Goal: Task Accomplishment & Management: Manage account settings

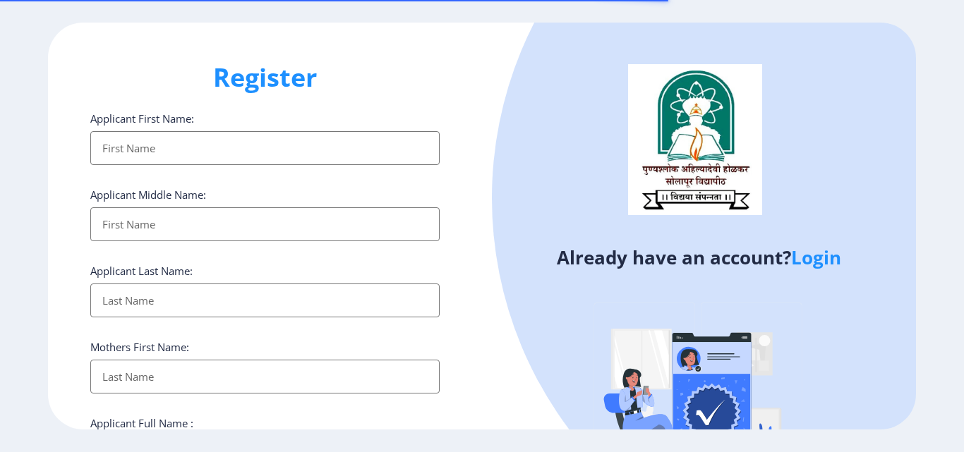
select select
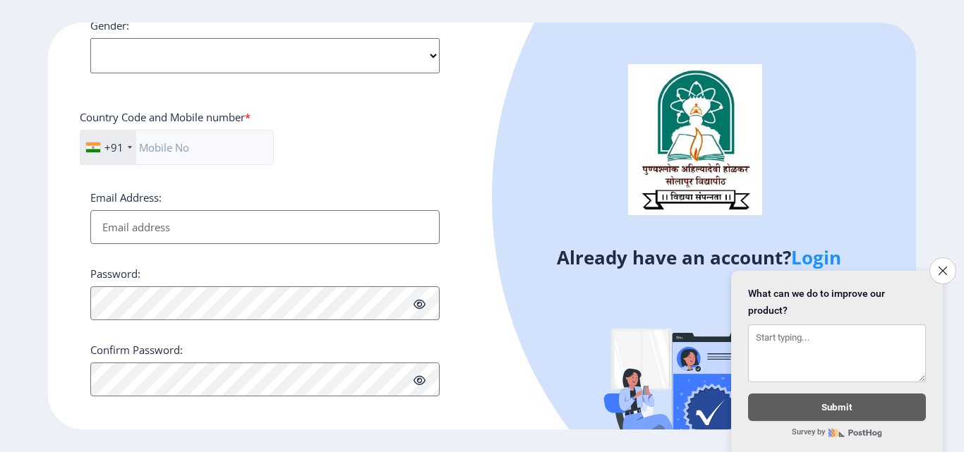
scroll to position [575, 0]
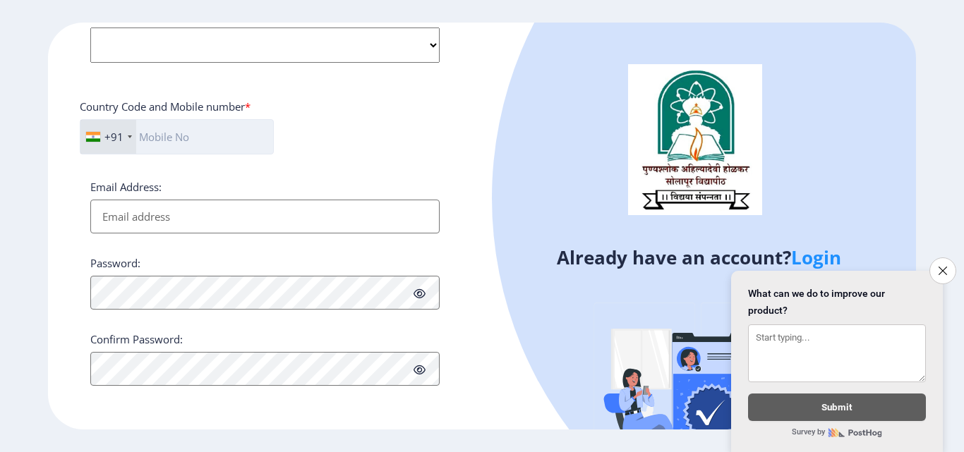
click at [228, 138] on input "text" at bounding box center [177, 136] width 194 height 35
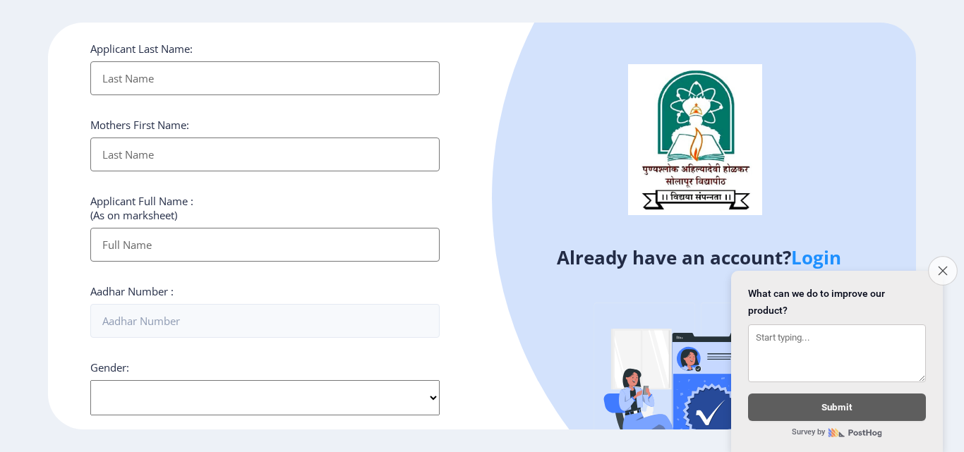
click at [943, 266] on icon "Close survey" at bounding box center [942, 270] width 9 height 9
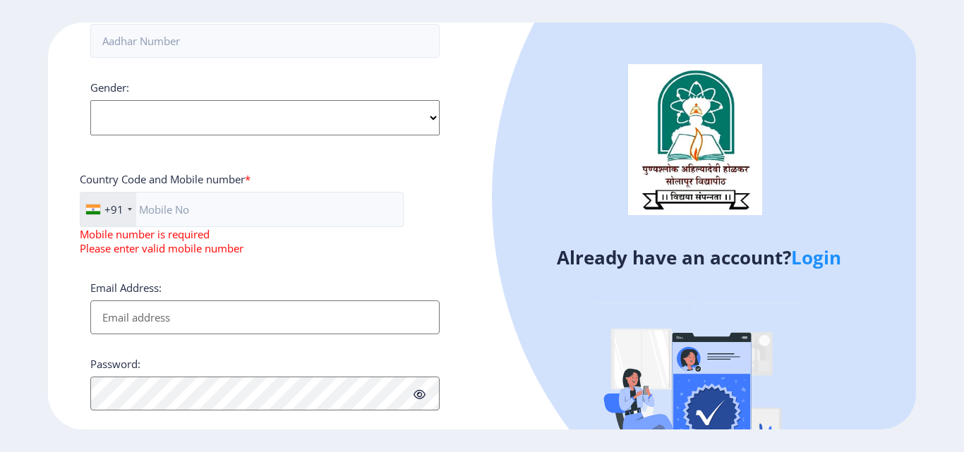
scroll to position [603, 0]
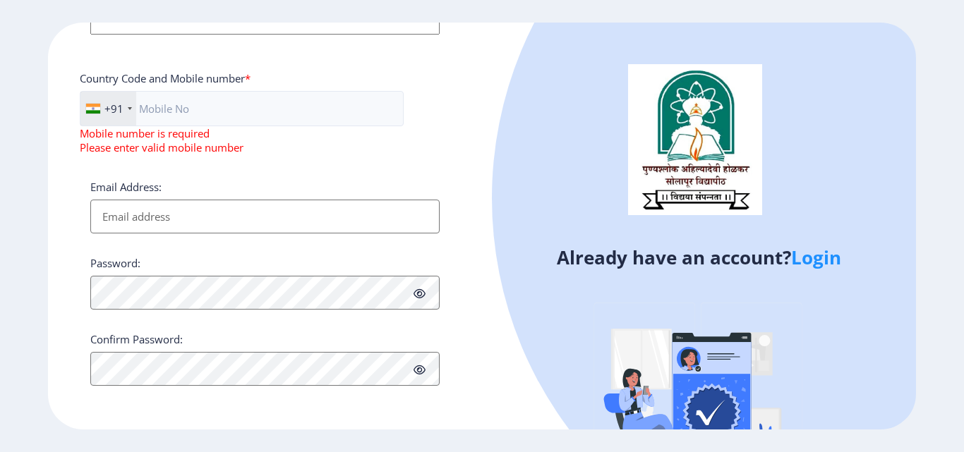
click at [814, 259] on link "Login" at bounding box center [816, 257] width 50 height 25
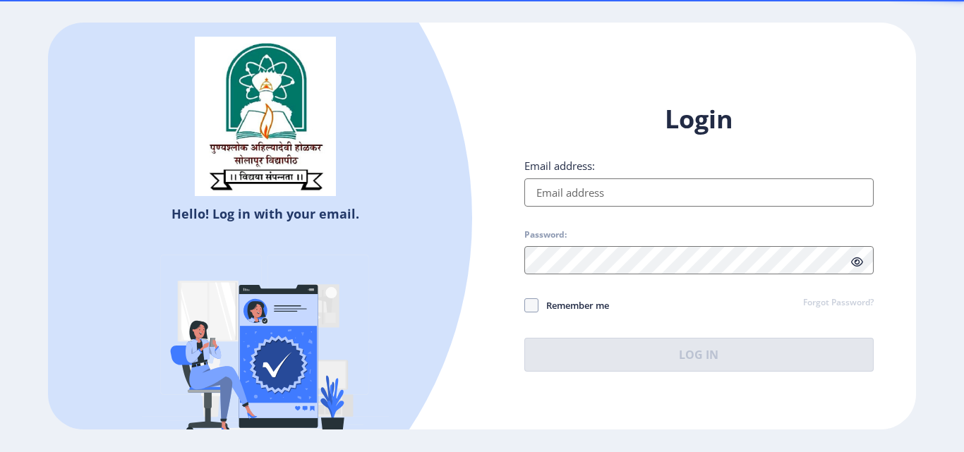
click at [647, 197] on input "Email address:" at bounding box center [698, 193] width 349 height 28
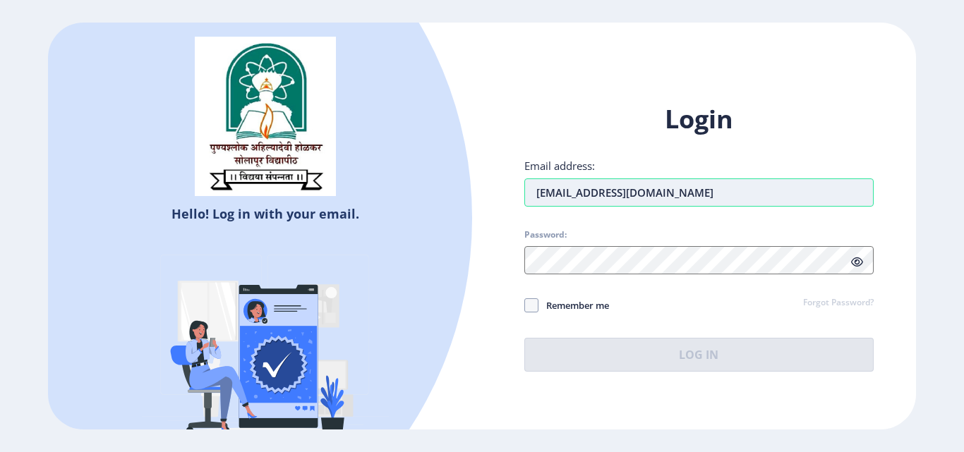
type input "santoshtakale123@gmail.com"
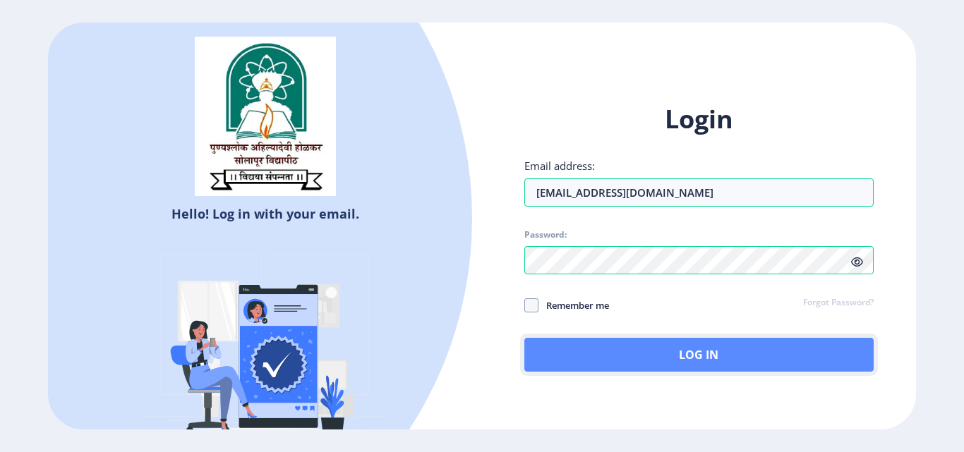
click at [677, 355] on button "Log In" at bounding box center [698, 355] width 349 height 34
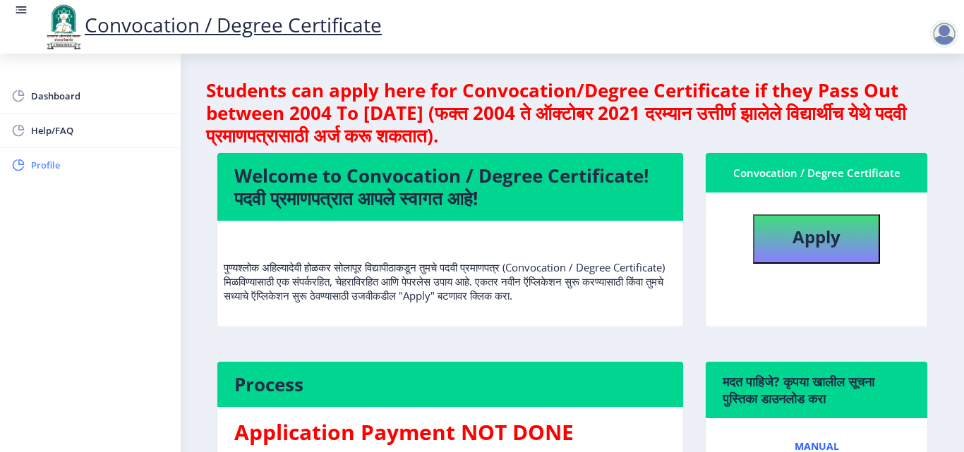
click at [61, 167] on span "Profile" at bounding box center [100, 165] width 138 height 17
select select
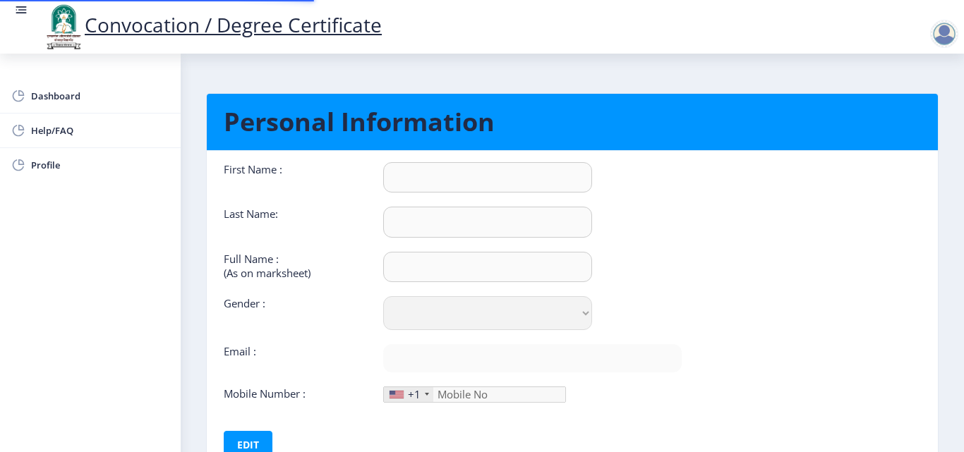
type input "Santosh"
type input "Takale"
type input "Santosh Audumbar Takale"
select select "[DEMOGRAPHIC_DATA]"
type input "santoshtakale123@gmail.com"
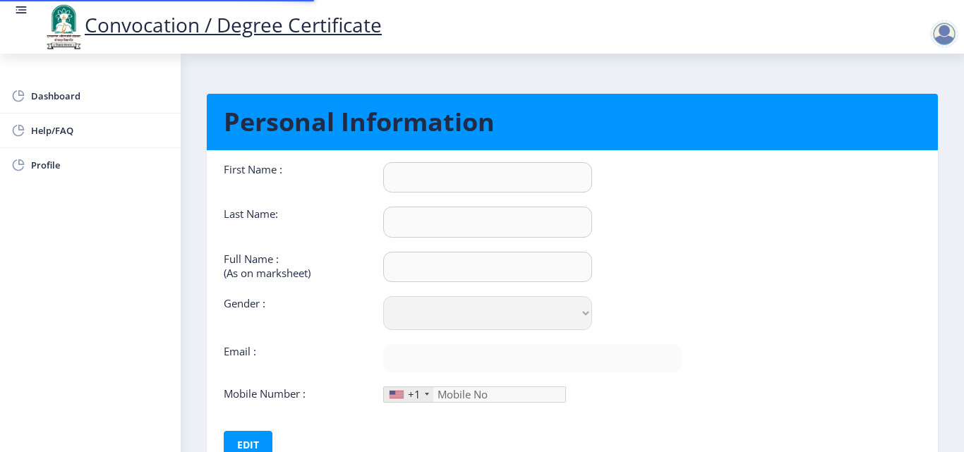
type input "9823602067"
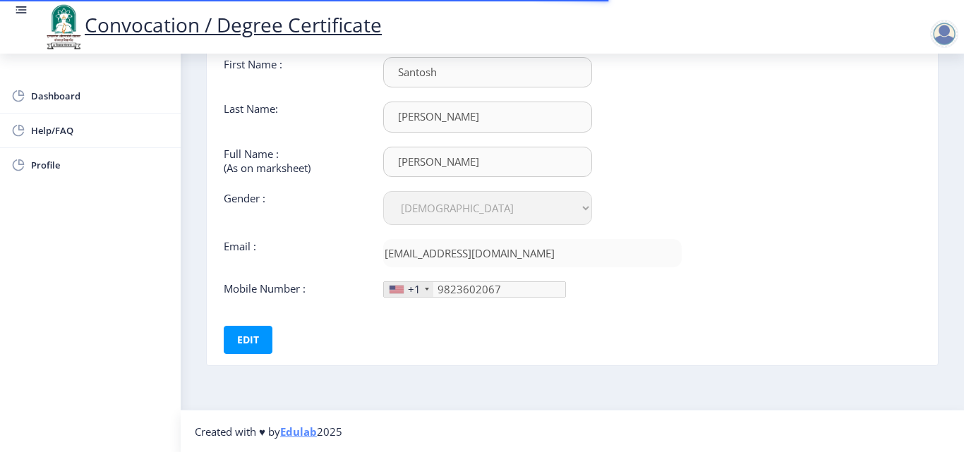
scroll to position [106, 0]
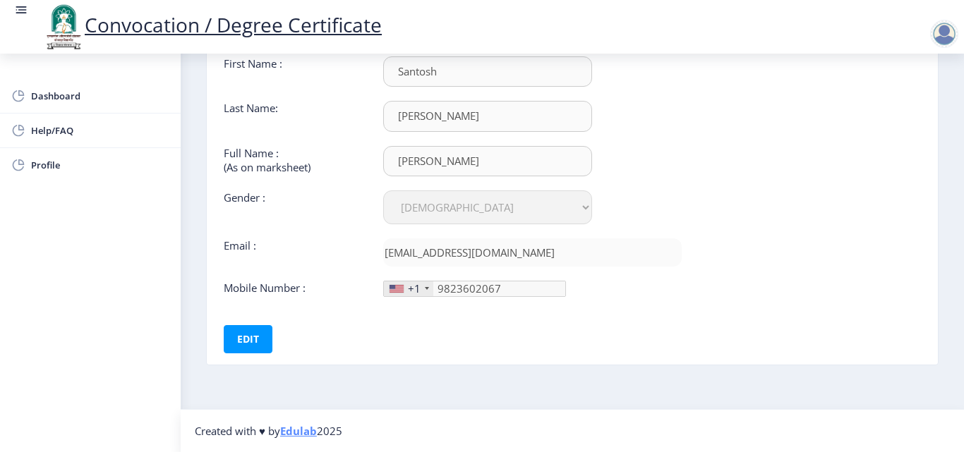
click at [428, 289] on div at bounding box center [427, 288] width 4 height 3
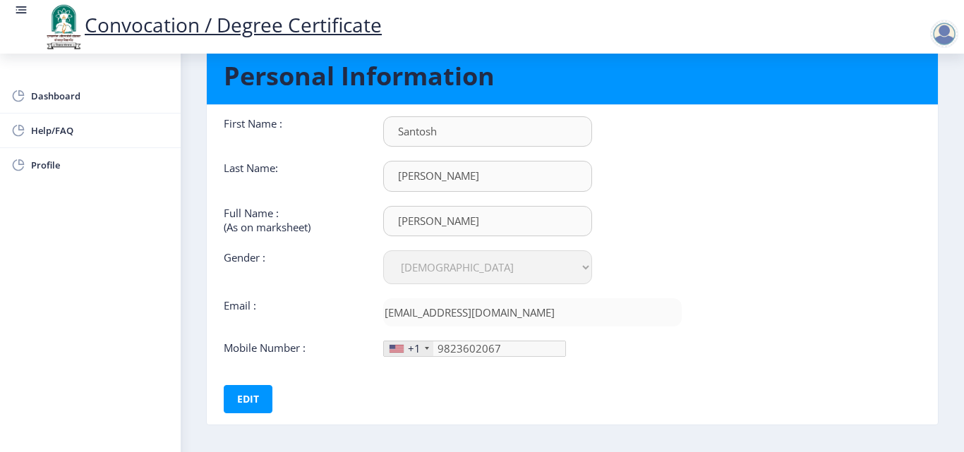
scroll to position [71, 0]
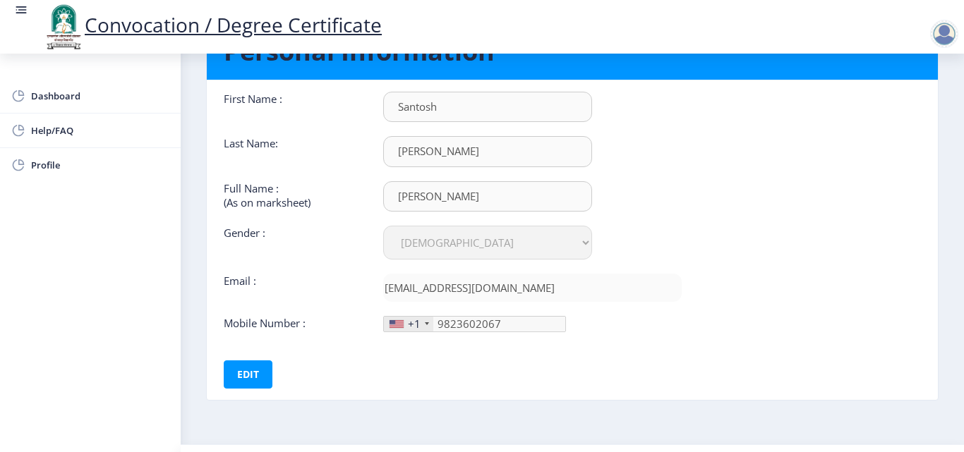
click at [943, 35] on div at bounding box center [944, 34] width 28 height 28
click at [902, 112] on span "Log out" at bounding box center [907, 110] width 90 height 17
